Goal: Task Accomplishment & Management: Use online tool/utility

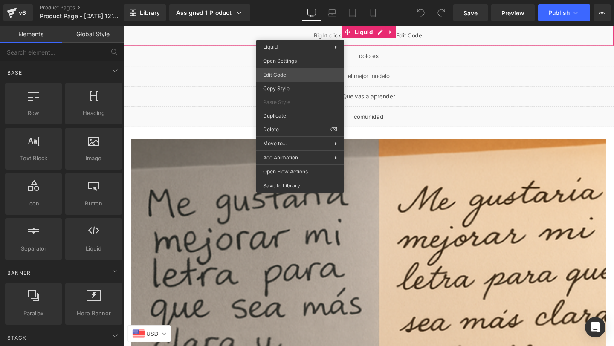
click at [280, 0] on div "You are previewing how the will restyle your page. You can not edit Elements in…" at bounding box center [307, 0] width 614 height 0
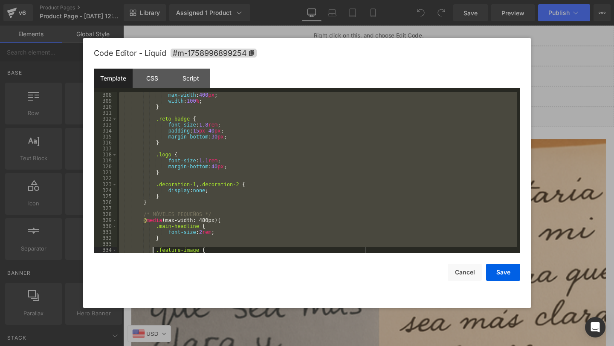
scroll to position [2304, 0]
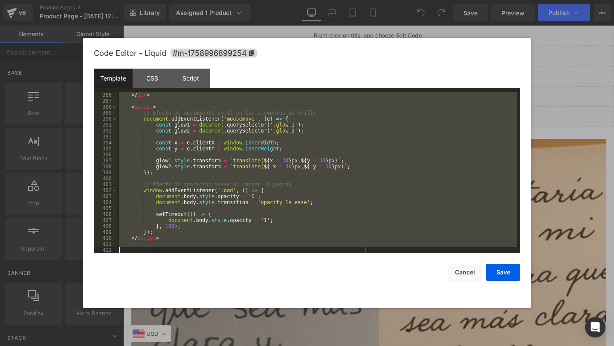
drag, startPoint x: 171, startPoint y: 102, endPoint x: 152, endPoint y: 346, distance: 244.6
click at [152, 346] on body "You are previewing how the will restyle your page. You can not edit Elements in…" at bounding box center [307, 173] width 614 height 346
click at [469, 268] on button "Cancel" at bounding box center [465, 272] width 34 height 17
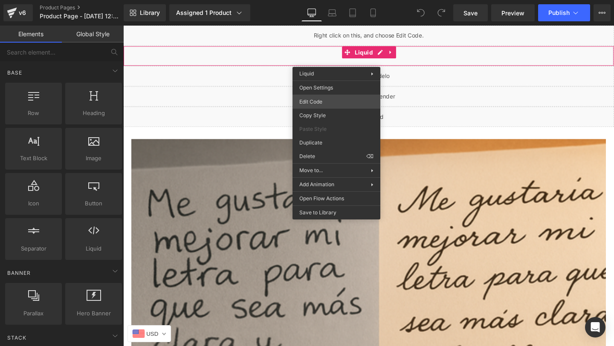
click at [313, 0] on div "You are previewing how the will restyle your page. You can not edit Elements in…" at bounding box center [307, 0] width 614 height 0
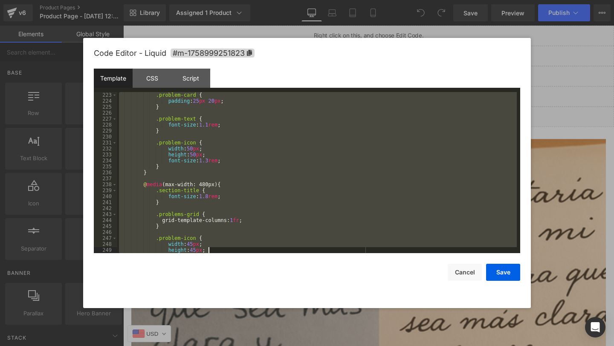
scroll to position [1952, 0]
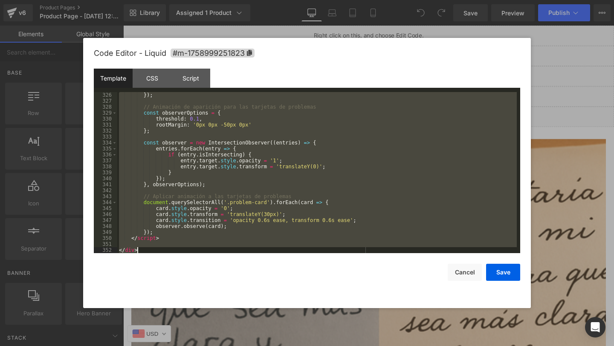
drag, startPoint x: 118, startPoint y: 94, endPoint x: 249, endPoint y: 346, distance: 284.0
click at [249, 346] on body "You are previewing how the will restyle your page. You can not edit Elements in…" at bounding box center [307, 173] width 614 height 346
click at [463, 276] on button "Cancel" at bounding box center [465, 272] width 34 height 17
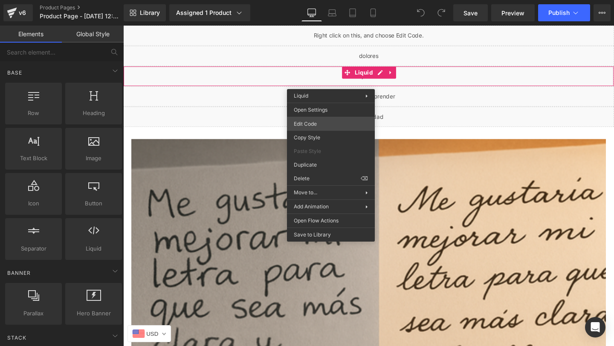
click at [312, 0] on div "You are previewing how the will restyle your page. You can not edit Elements in…" at bounding box center [307, 0] width 614 height 0
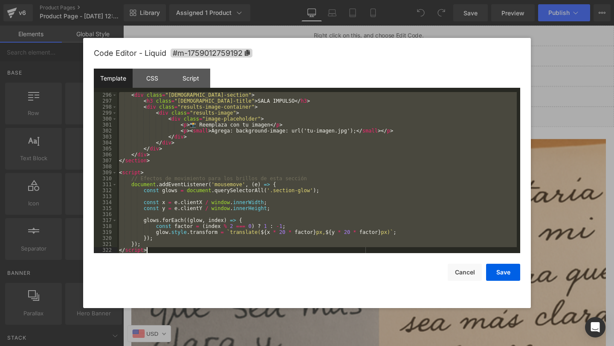
scroll to position [1761, 0]
drag, startPoint x: 120, startPoint y: 95, endPoint x: 213, endPoint y: 321, distance: 244.7
click at [213, 321] on body "You are previewing how the will restyle your page. You can not edit Elements in…" at bounding box center [307, 173] width 614 height 346
click at [463, 271] on button "Cancel" at bounding box center [465, 272] width 34 height 17
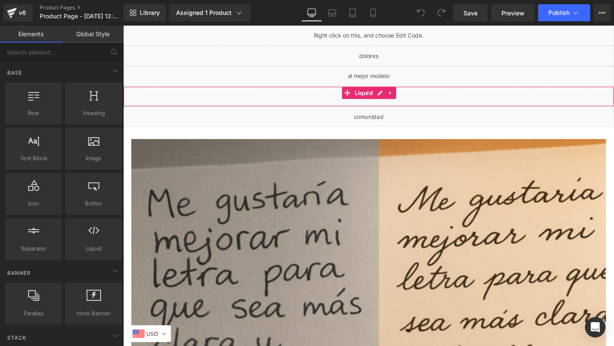
click at [336, 100] on div "Liquid" at bounding box center [381, 100] width 516 height 21
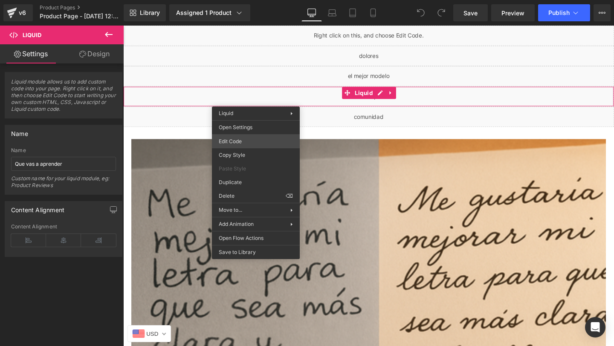
click at [241, 0] on div "You are previewing how the will restyle your page. You can not edit Elements in…" at bounding box center [307, 0] width 614 height 0
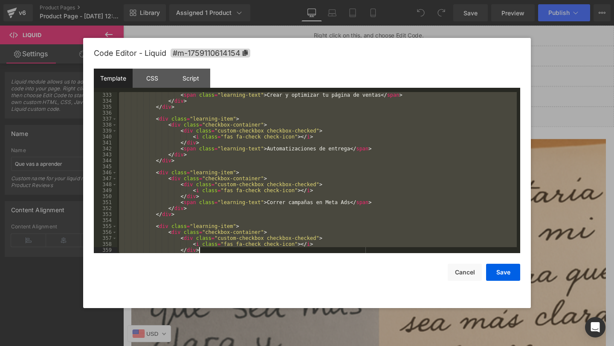
scroll to position [2352, 0]
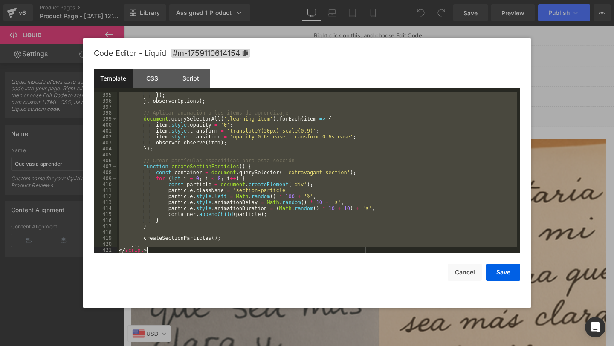
drag, startPoint x: 145, startPoint y: 94, endPoint x: 234, endPoint y: 346, distance: 266.9
click at [234, 346] on body "You are previewing how the will restyle your page. You can not edit Elements in…" at bounding box center [307, 173] width 614 height 346
click at [462, 269] on button "Cancel" at bounding box center [465, 272] width 34 height 17
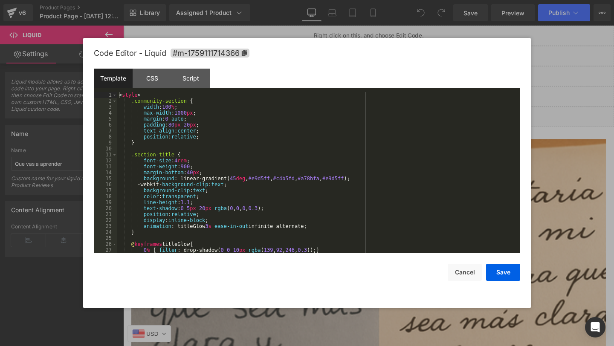
click at [289, 0] on div "You are previewing how the will restyle your page. You can not edit Elements in…" at bounding box center [307, 0] width 614 height 0
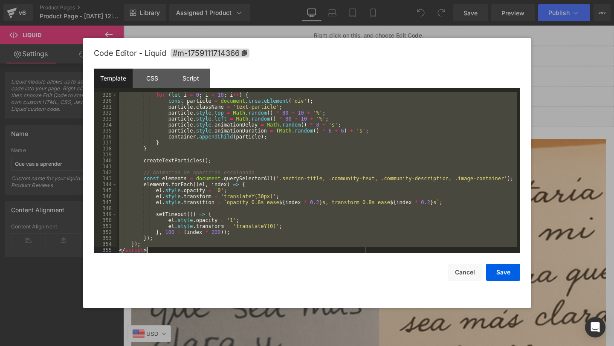
scroll to position [1958, 0]
drag, startPoint x: 118, startPoint y: 96, endPoint x: 263, endPoint y: 346, distance: 289.4
click at [263, 346] on body "You are previewing how the will restyle your page. You can not edit Elements in…" at bounding box center [307, 173] width 614 height 346
click at [463, 270] on button "Cancel" at bounding box center [465, 272] width 34 height 17
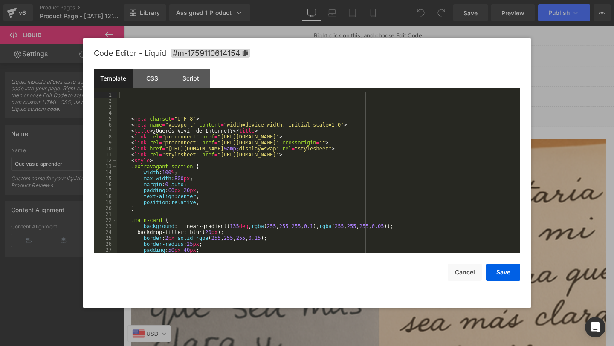
click at [307, 0] on div "You are previewing how the will restyle your page. You can not edit Elements in…" at bounding box center [307, 0] width 614 height 0
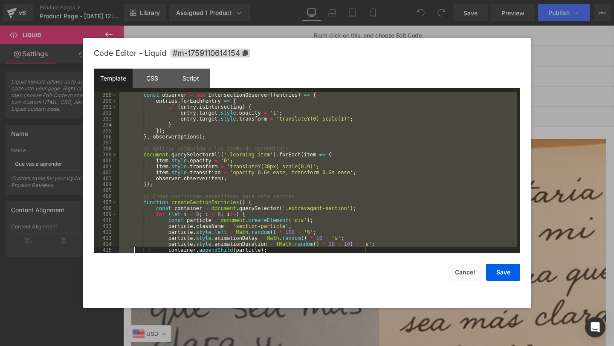
scroll to position [2352, 0]
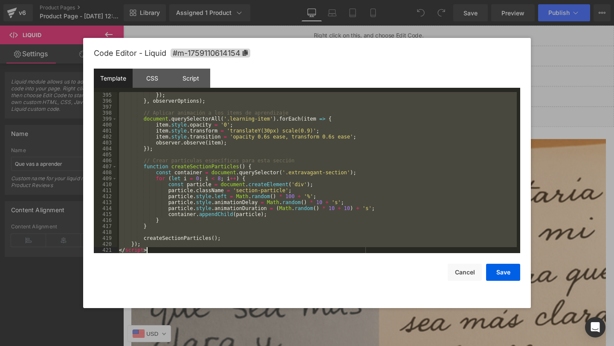
drag, startPoint x: 140, startPoint y: 96, endPoint x: 138, endPoint y: 346, distance: 250.3
click at [138, 346] on body "You are previewing how the will restyle your page. You can not edit Elements in…" at bounding box center [307, 173] width 614 height 346
click at [472, 273] on button "Cancel" at bounding box center [465, 272] width 34 height 17
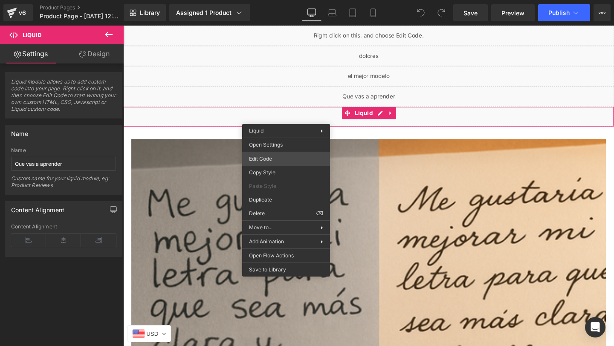
click at [268, 0] on div "You are previewing how the will restyle your page. You can not edit Elements in…" at bounding box center [307, 0] width 614 height 0
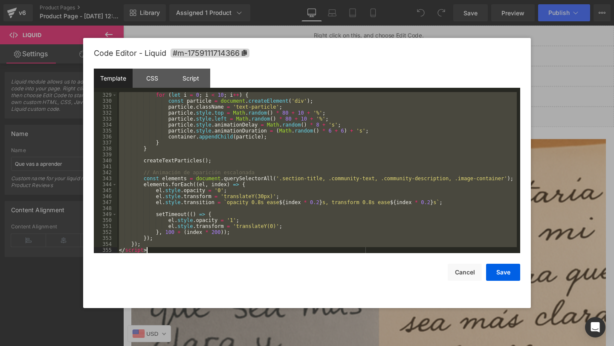
scroll to position [1958, 0]
drag, startPoint x: 119, startPoint y: 96, endPoint x: 235, endPoint y: 346, distance: 275.8
click at [235, 346] on body "You are previewing how the will restyle your page. You can not edit Elements in…" at bounding box center [307, 173] width 614 height 346
click at [466, 271] on button "Cancel" at bounding box center [465, 272] width 34 height 17
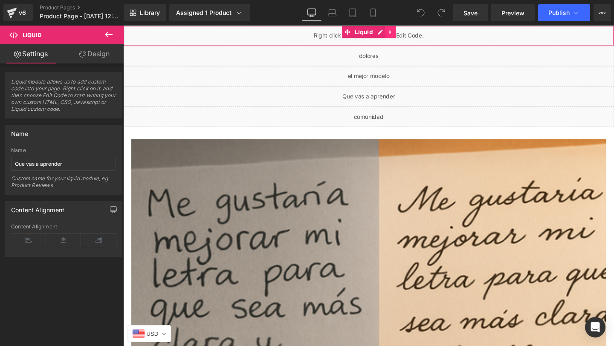
click at [402, 34] on icon at bounding box center [404, 32] width 6 height 6
click at [410, 34] on icon at bounding box center [410, 32] width 6 height 6
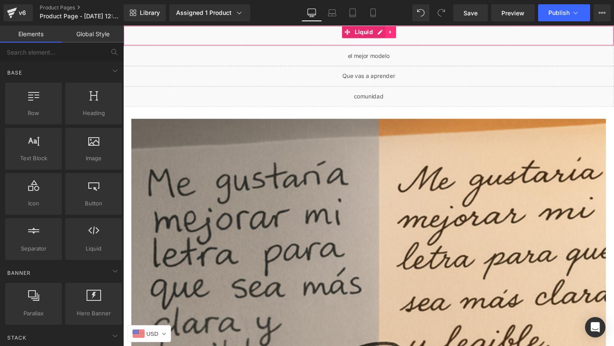
click at [406, 34] on icon at bounding box center [404, 32] width 6 height 6
click at [406, 34] on link at bounding box center [409, 32] width 11 height 13
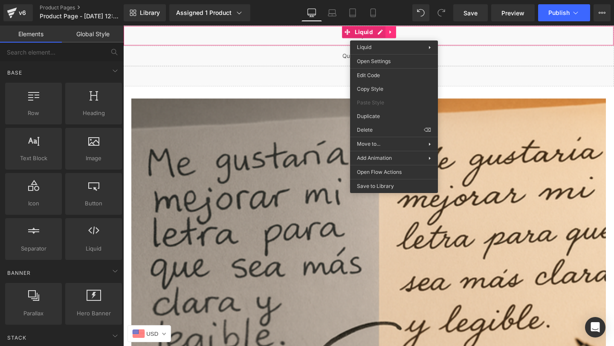
click at [408, 35] on link at bounding box center [404, 32] width 11 height 13
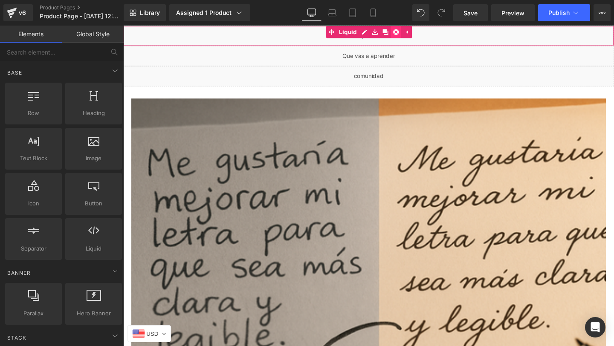
click at [409, 31] on icon at bounding box center [410, 32] width 6 height 6
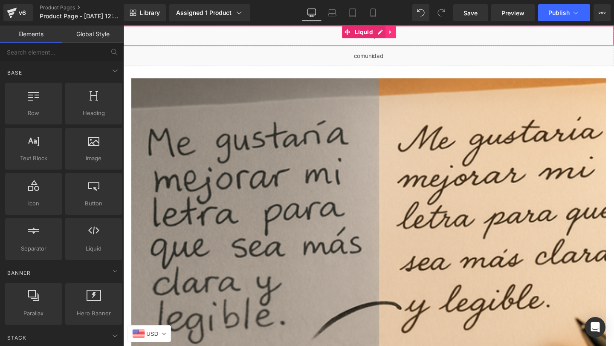
click at [409, 32] on link at bounding box center [404, 32] width 11 height 13
click at [409, 32] on icon at bounding box center [410, 32] width 6 height 6
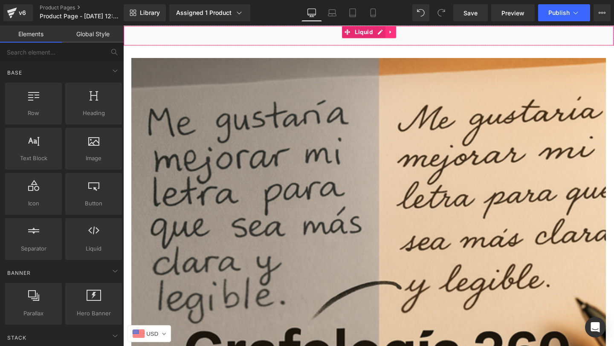
click at [401, 32] on icon at bounding box center [404, 32] width 6 height 6
click at [407, 31] on icon at bounding box center [410, 32] width 6 height 6
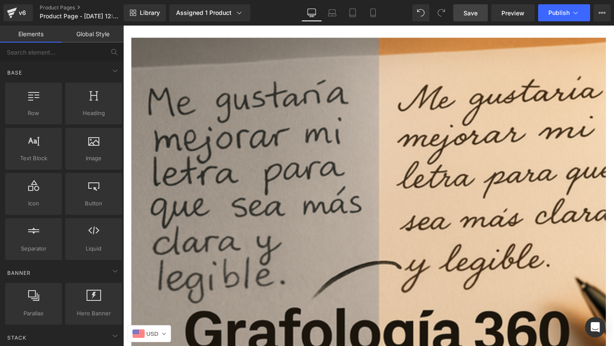
click at [471, 19] on link "Save" at bounding box center [470, 12] width 35 height 17
click at [376, 7] on link "Mobile" at bounding box center [373, 12] width 20 height 17
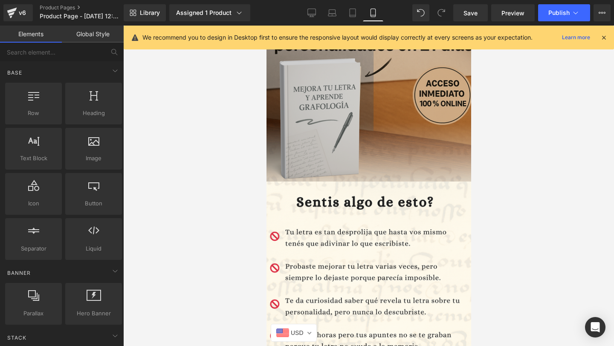
scroll to position [273, 0]
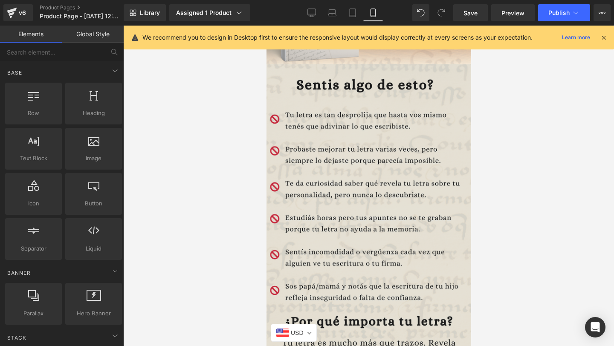
click at [342, 179] on img at bounding box center [368, 227] width 209 height 327
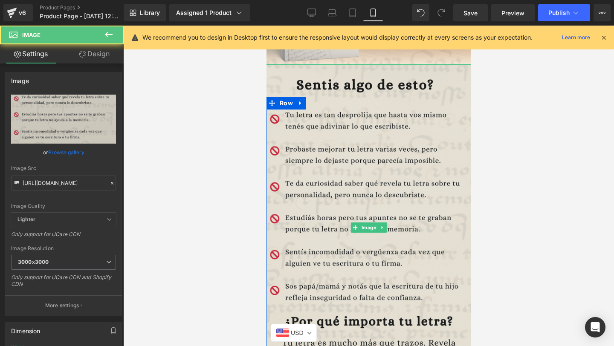
click at [326, 183] on img at bounding box center [368, 227] width 209 height 327
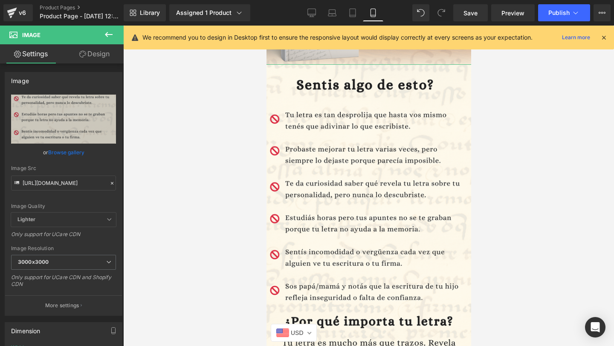
click at [81, 57] on icon at bounding box center [82, 54] width 7 height 7
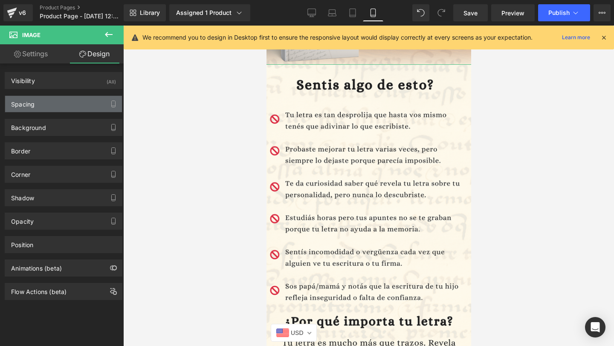
type input "-106"
type input "-20"
type input "0"
type input "-20"
type input "0"
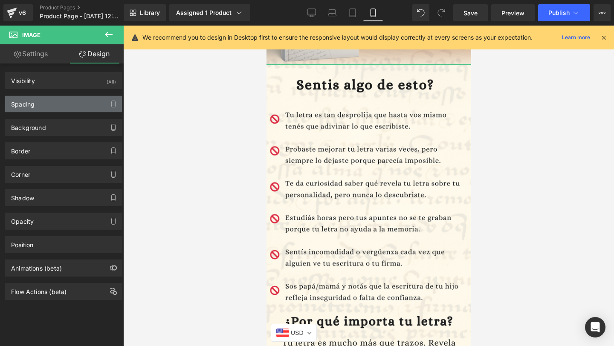
type input "0"
click at [60, 106] on div "Spacing" at bounding box center [63, 104] width 117 height 16
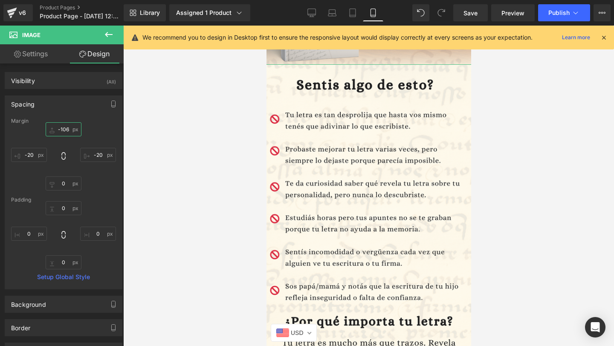
click at [61, 131] on input "-106" at bounding box center [64, 129] width 36 height 14
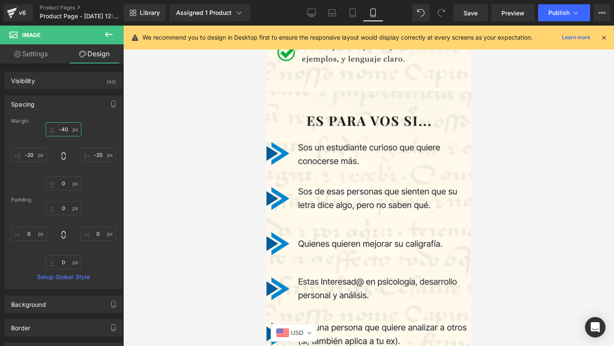
scroll to position [645, 0]
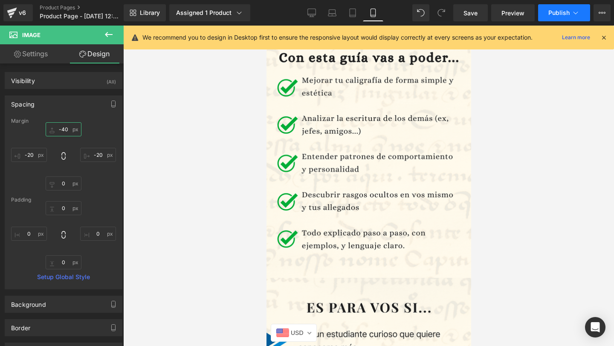
type input "-40"
click at [558, 12] on span "Publish" at bounding box center [558, 12] width 21 height 7
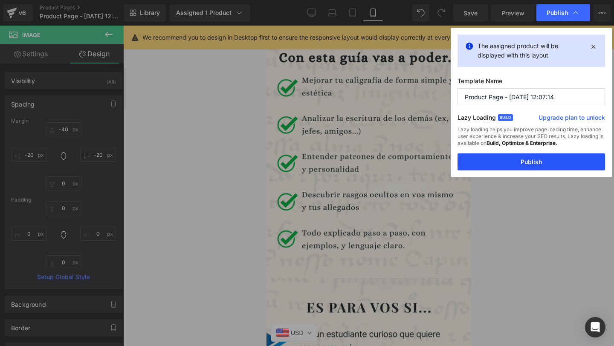
click at [481, 156] on button "Publish" at bounding box center [531, 161] width 148 height 17
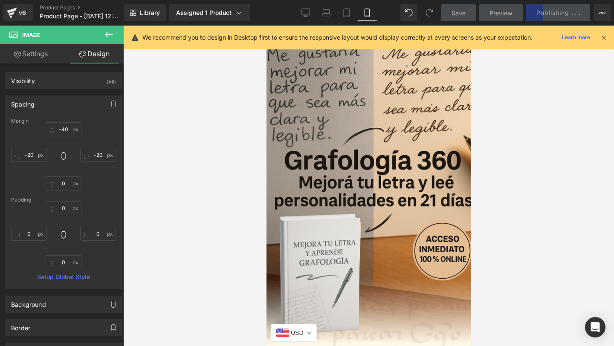
scroll to position [236, 0]
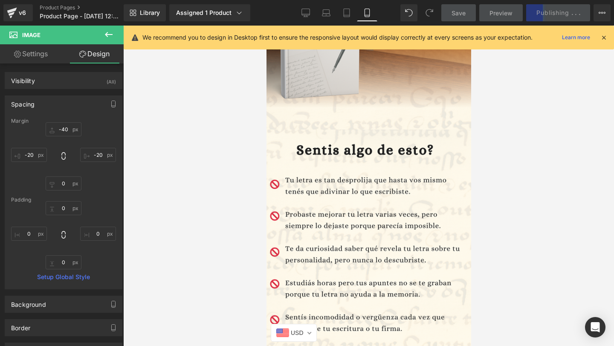
click at [283, 173] on img at bounding box center [368, 293] width 209 height 327
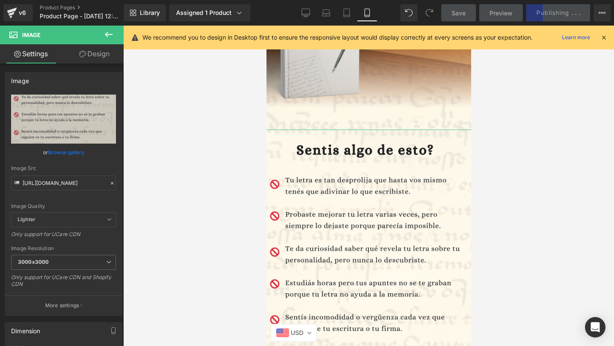
click at [102, 52] on link "Design" at bounding box center [95, 53] width 62 height 19
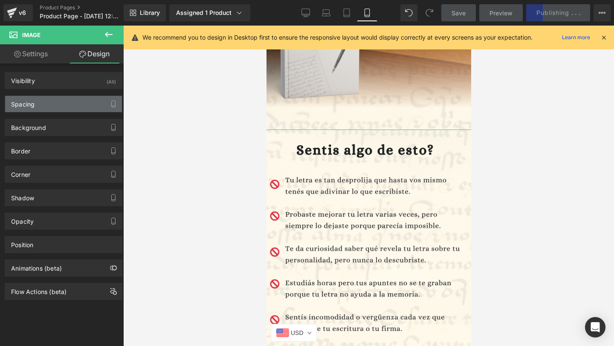
click at [33, 98] on div "Spacing" at bounding box center [22, 102] width 23 height 12
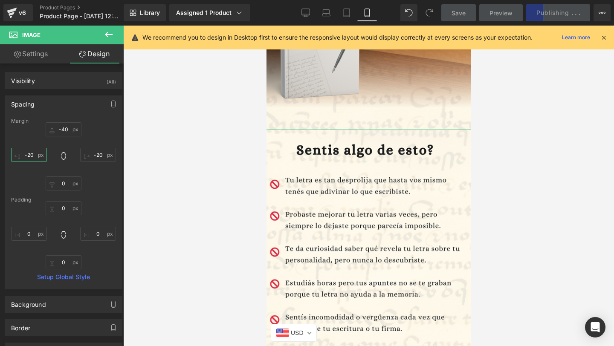
click at [30, 156] on input "-20" at bounding box center [29, 155] width 36 height 14
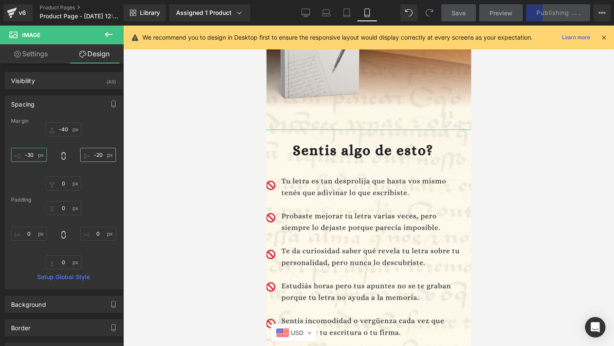
type input "-30"
click at [94, 153] on input "-20" at bounding box center [98, 155] width 36 height 14
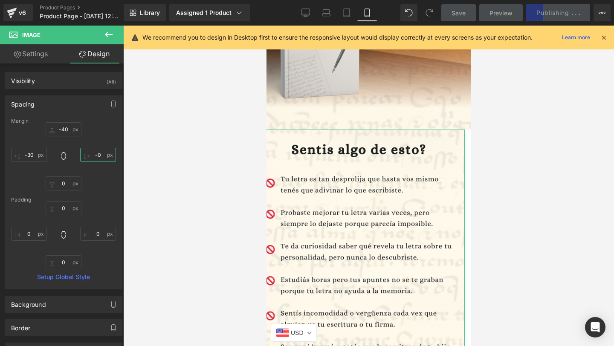
type input "-30"
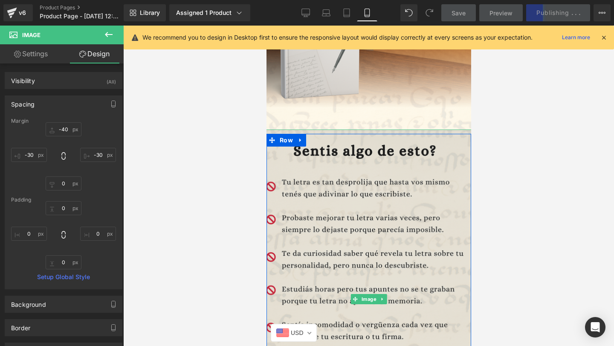
click at [345, 152] on img at bounding box center [368, 300] width 217 height 340
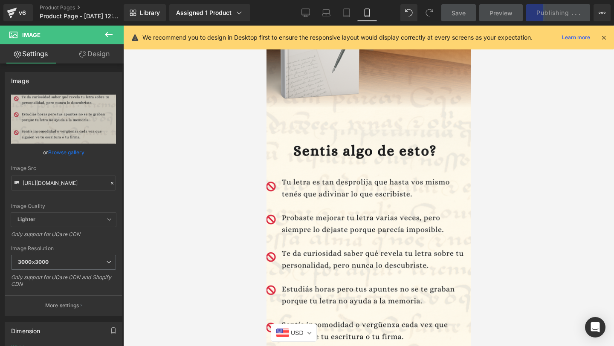
click at [469, 14] on link "Save" at bounding box center [458, 12] width 35 height 17
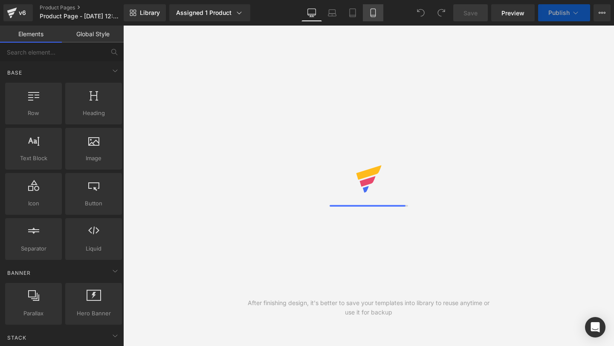
click at [383, 13] on link "Mobile" at bounding box center [373, 12] width 20 height 17
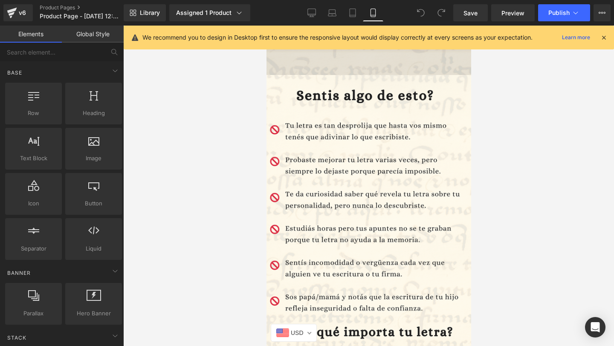
scroll to position [295, 0]
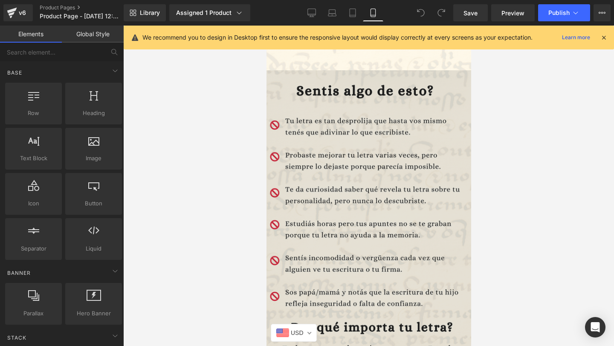
click at [365, 198] on img at bounding box center [368, 233] width 209 height 327
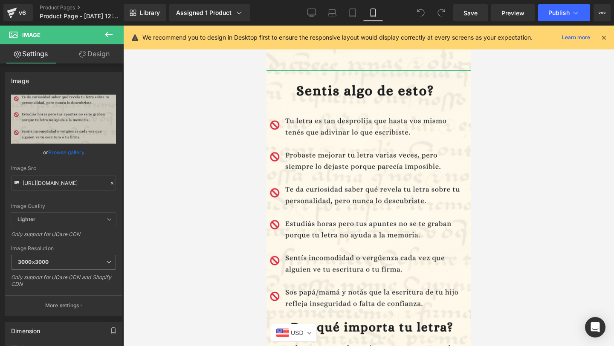
click at [89, 62] on link "Design" at bounding box center [95, 53] width 62 height 19
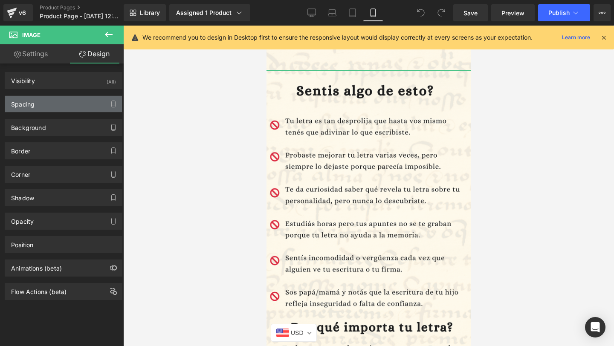
click at [71, 110] on div "Spacing" at bounding box center [63, 104] width 117 height 16
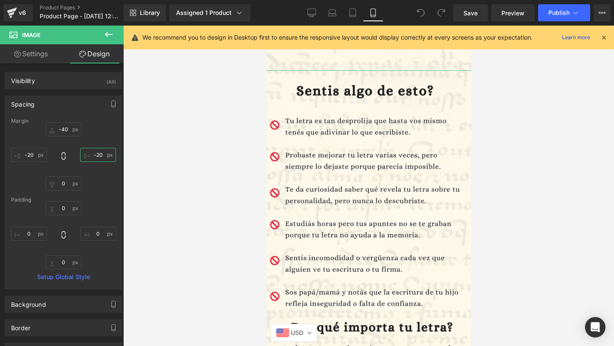
click at [98, 158] on input "-20" at bounding box center [98, 155] width 36 height 14
click at [96, 155] on input "-20" at bounding box center [98, 155] width 36 height 14
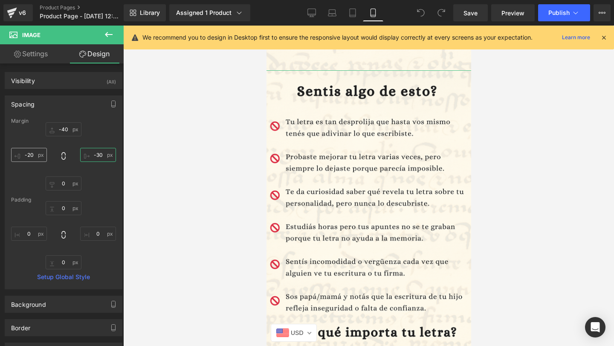
type input "-30"
click at [32, 156] on input "-20" at bounding box center [29, 155] width 36 height 14
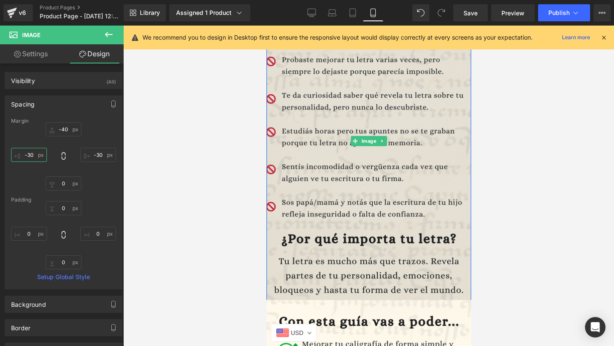
scroll to position [530, 0]
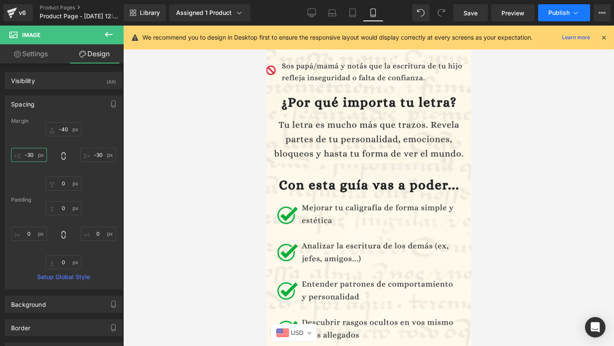
type input "-30"
click at [563, 18] on button "Publish" at bounding box center [564, 12] width 52 height 17
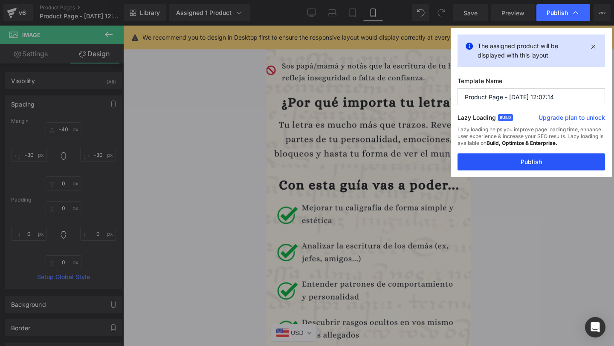
click at [493, 162] on button "Publish" at bounding box center [531, 161] width 148 height 17
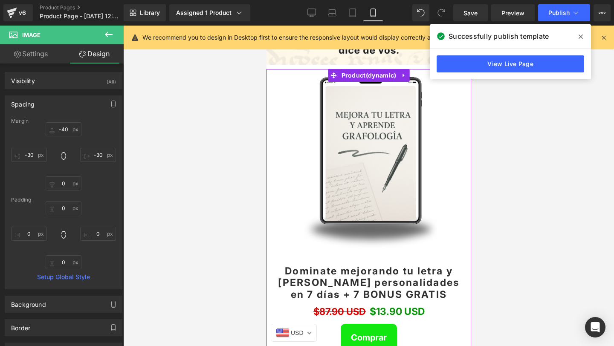
scroll to position [1146, 0]
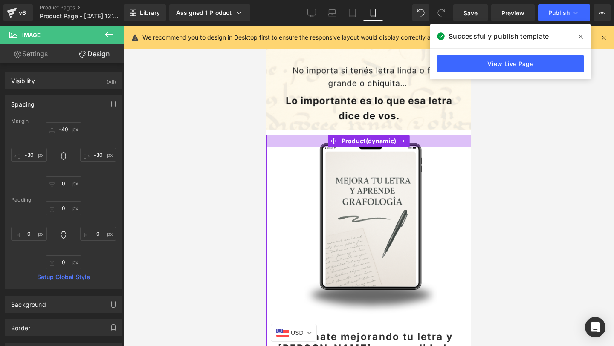
click at [301, 136] on div at bounding box center [368, 141] width 205 height 13
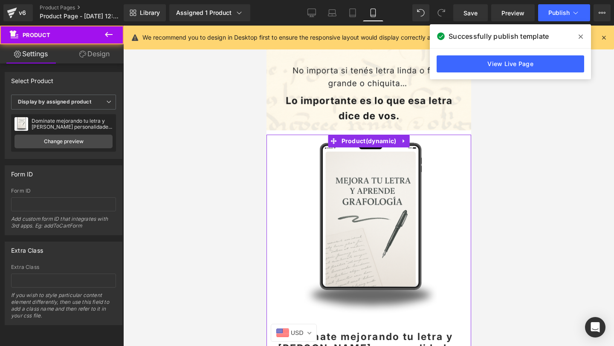
click at [83, 50] on link "Design" at bounding box center [95, 53] width 62 height 19
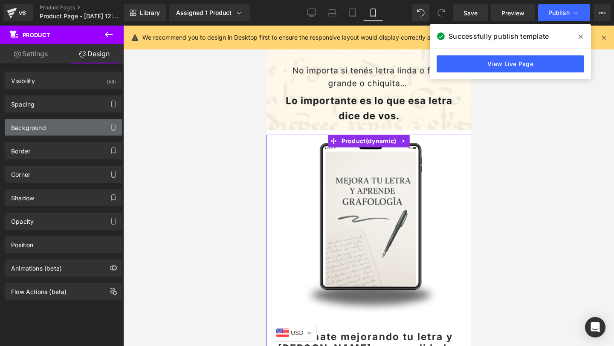
click at [32, 124] on div "Background" at bounding box center [28, 125] width 35 height 12
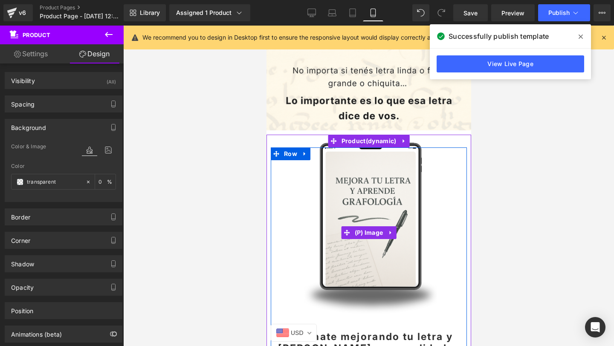
click at [324, 196] on img at bounding box center [368, 233] width 161 height 197
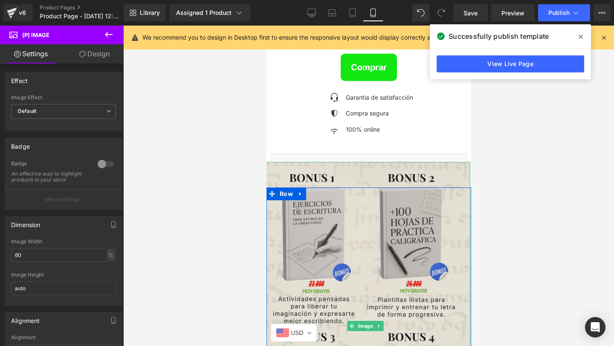
scroll to position [1482, 0]
click at [379, 200] on img at bounding box center [365, 326] width 210 height 328
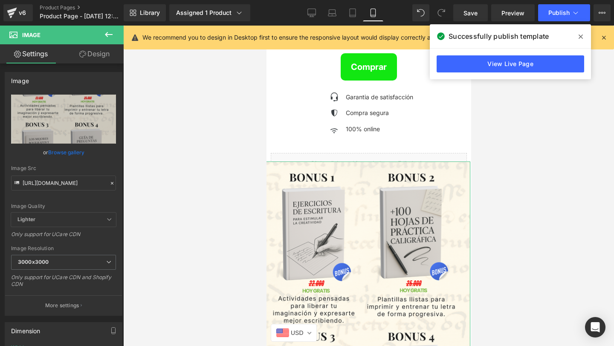
click at [96, 52] on link "Design" at bounding box center [95, 53] width 62 height 19
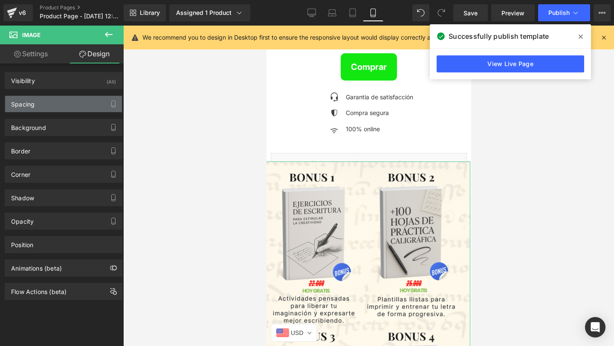
click at [60, 100] on div "Spacing" at bounding box center [63, 104] width 117 height 16
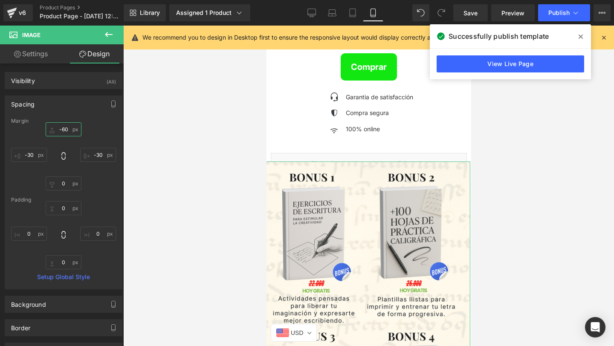
click at [62, 127] on input "-60" at bounding box center [64, 129] width 36 height 14
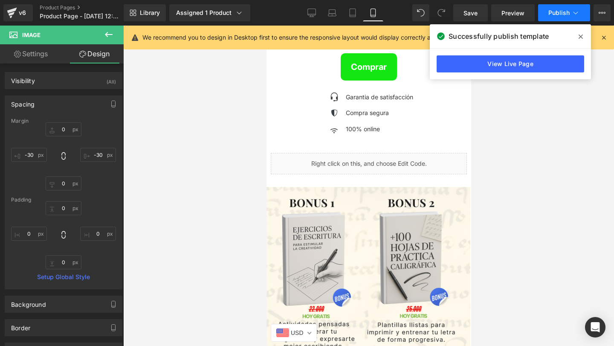
click at [561, 11] on span "Publish" at bounding box center [558, 12] width 21 height 7
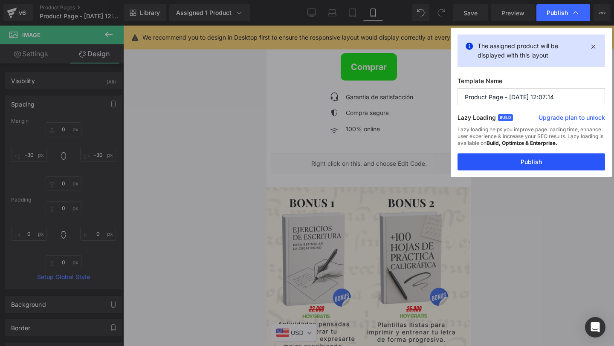
click at [498, 161] on button "Publish" at bounding box center [531, 161] width 148 height 17
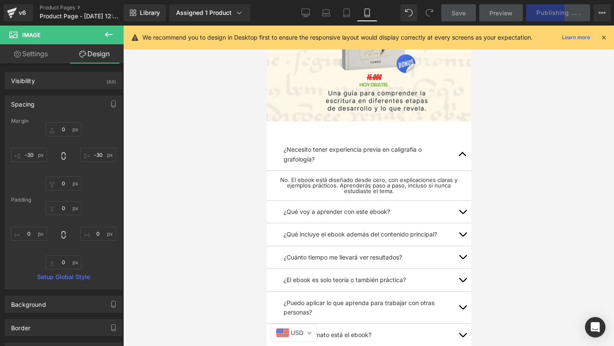
scroll to position [2204, 0]
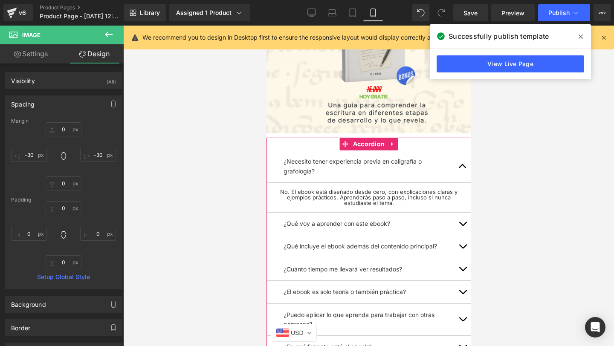
click at [329, 143] on div "¿Necesito tener experiencia previa en caligrafía o grafología? Text Block No. E…" at bounding box center [368, 277] width 205 height 279
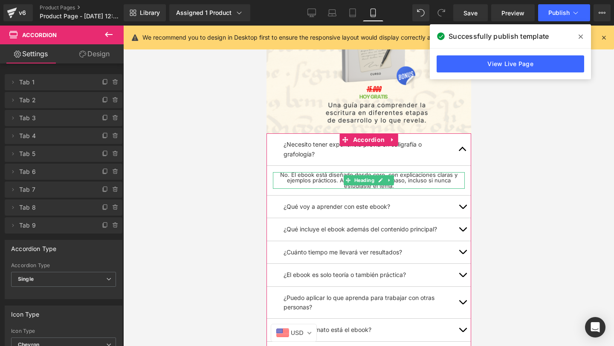
drag, startPoint x: 321, startPoint y: 137, endPoint x: 313, endPoint y: 162, distance: 25.8
click at [313, 162] on div "¿Necesito tener experiencia previa en caligrafía o grafología? Text Block No. E…" at bounding box center [368, 266] width 205 height 266
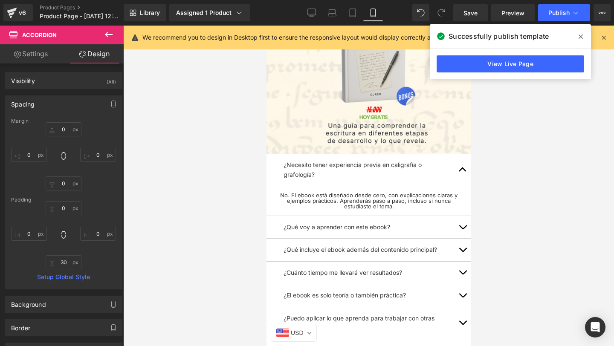
scroll to position [2180, 0]
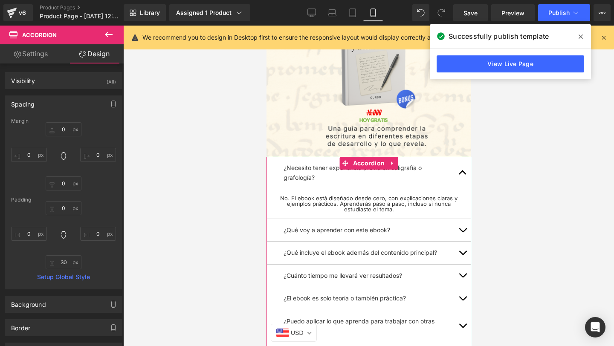
click at [462, 175] on span "button" at bounding box center [462, 175] width 0 height 0
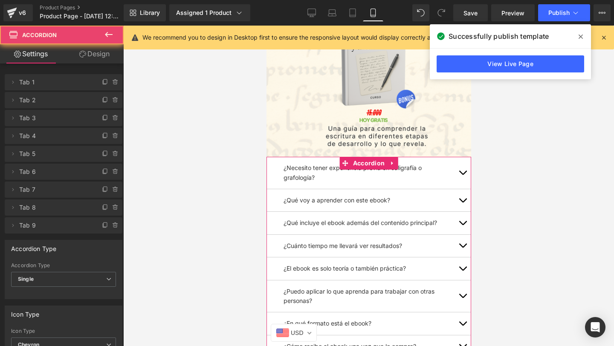
click at [463, 167] on button "button" at bounding box center [462, 173] width 17 height 32
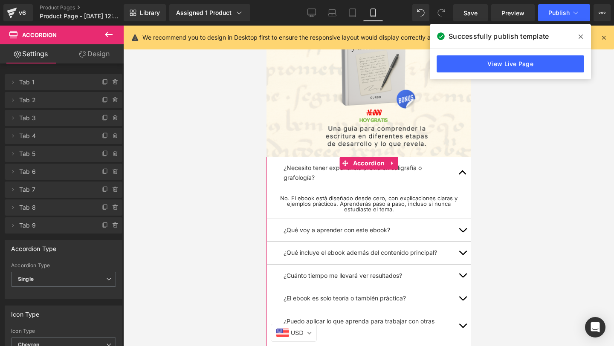
click at [462, 175] on span "button" at bounding box center [462, 175] width 0 height 0
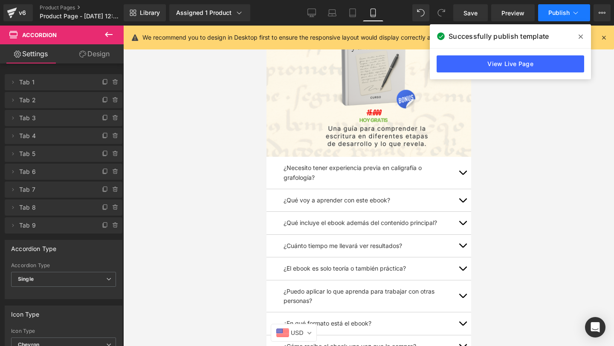
click at [550, 17] on button "Publish" at bounding box center [564, 12] width 52 height 17
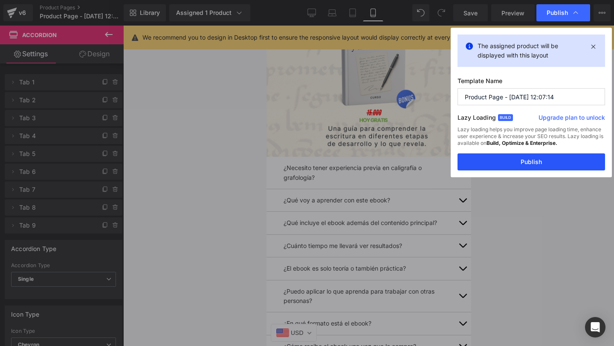
click at [526, 161] on button "Publish" at bounding box center [531, 161] width 148 height 17
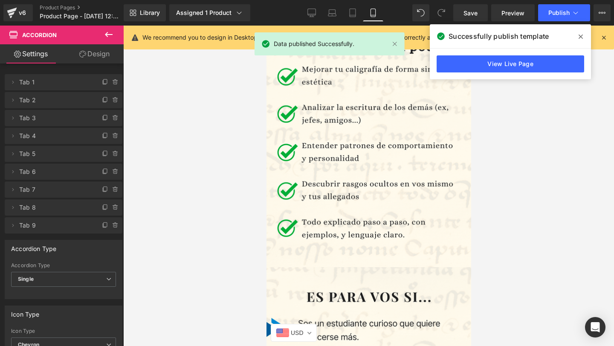
scroll to position [284, 0]
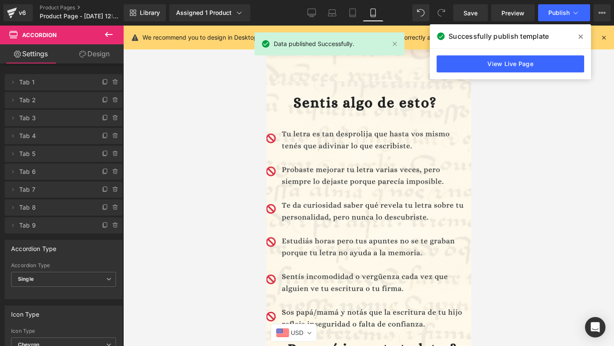
click at [575, 35] on span at bounding box center [581, 37] width 14 height 14
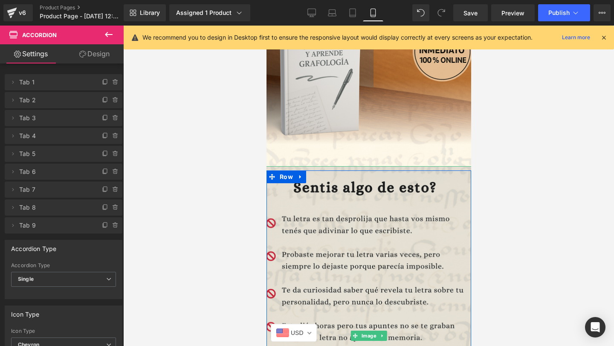
scroll to position [0, 0]
